Goal: Find specific page/section: Find specific page/section

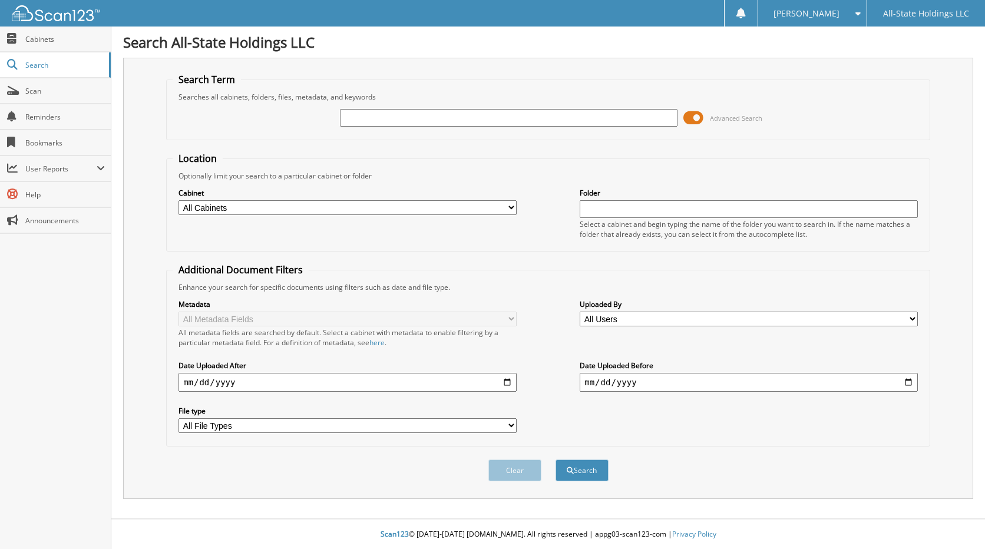
click at [466, 122] on input "text" at bounding box center [509, 118] width 338 height 18
type input "13847"
click at [556, 460] on button "Search" at bounding box center [582, 471] width 53 height 22
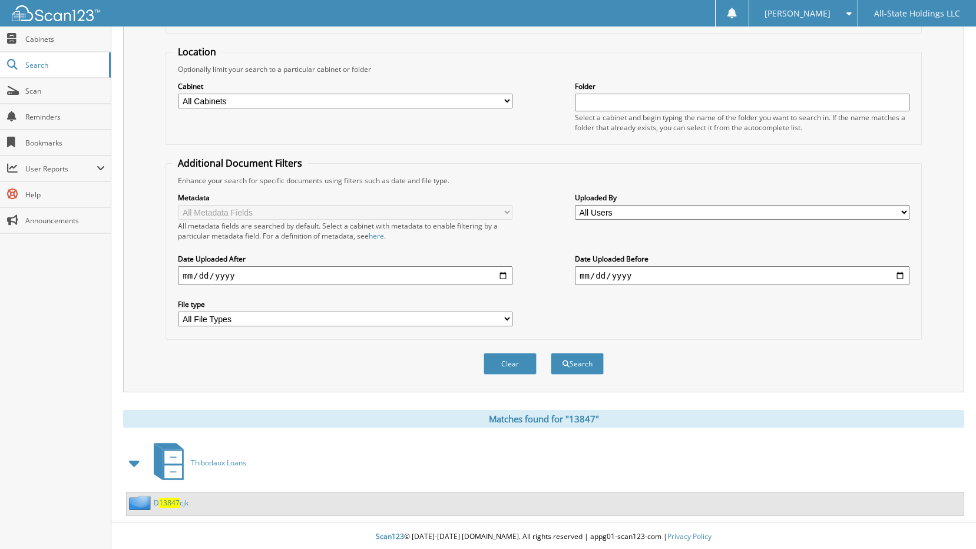
scroll to position [110, 0]
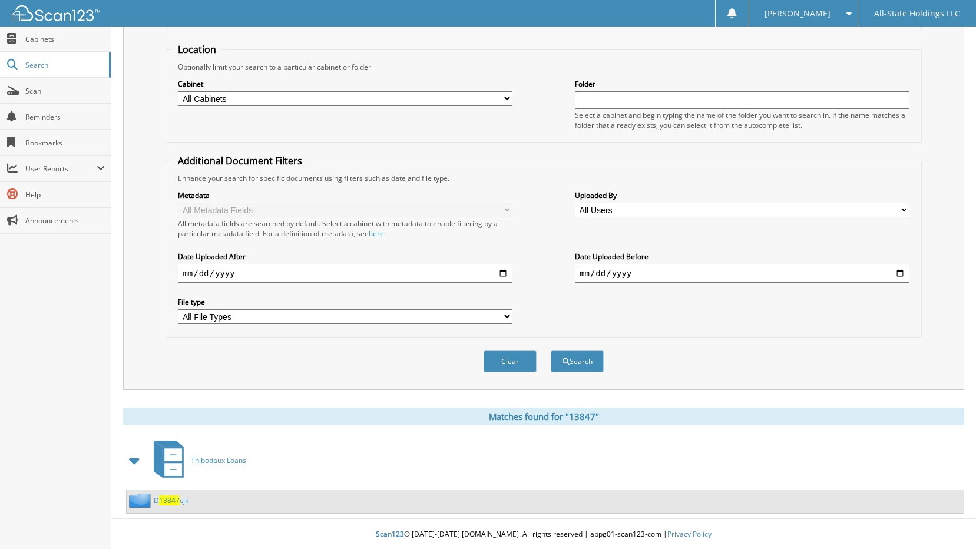
click at [172, 503] on span "13847" at bounding box center [169, 501] width 21 height 10
